Goal: Transaction & Acquisition: Purchase product/service

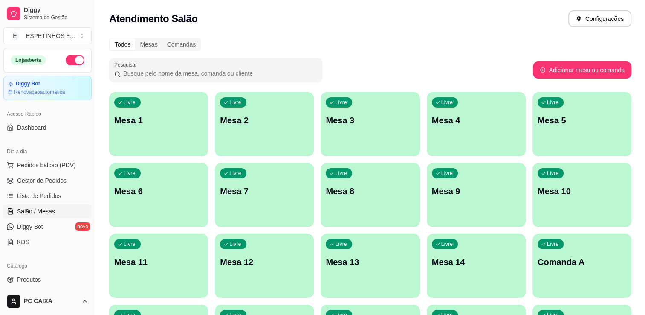
click at [188, 191] on p "Mesa 6" at bounding box center [158, 191] width 89 height 12
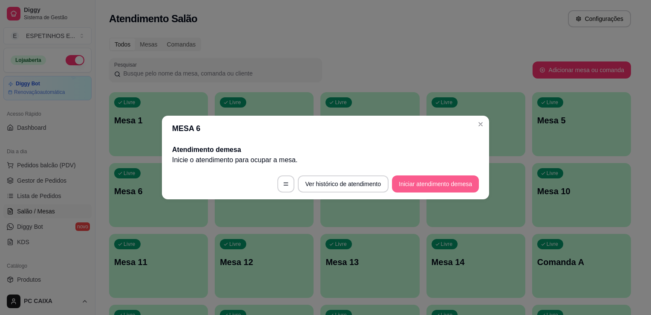
click at [421, 186] on button "Iniciar atendimento de mesa" at bounding box center [435, 183] width 87 height 17
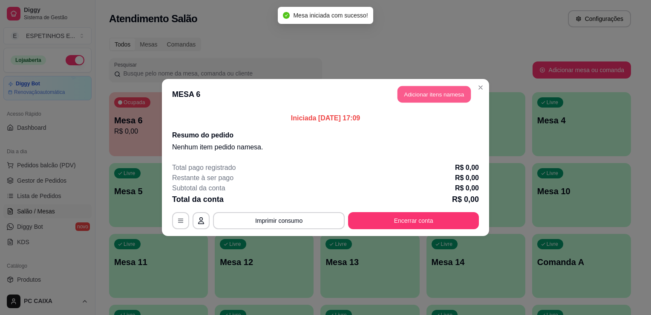
click at [423, 91] on button "Adicionar itens na mesa" at bounding box center [434, 94] width 73 height 17
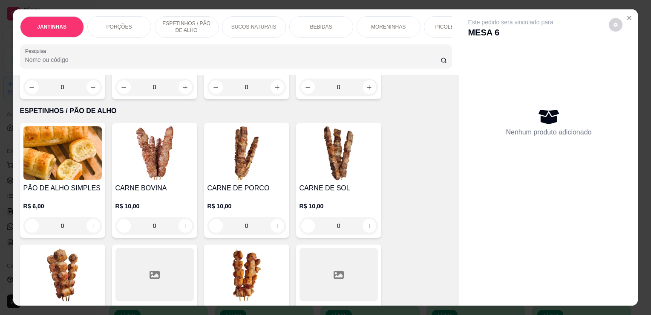
scroll to position [298, 0]
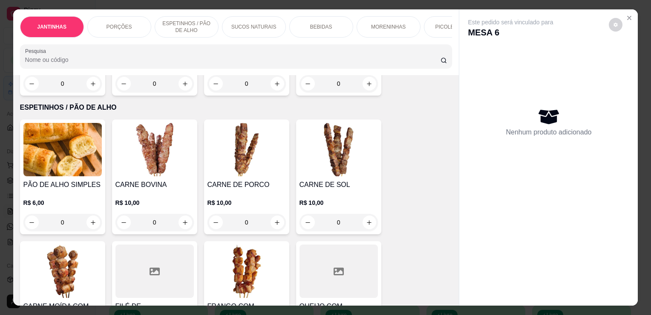
click at [363, 224] on div "0" at bounding box center [339, 222] width 78 height 17
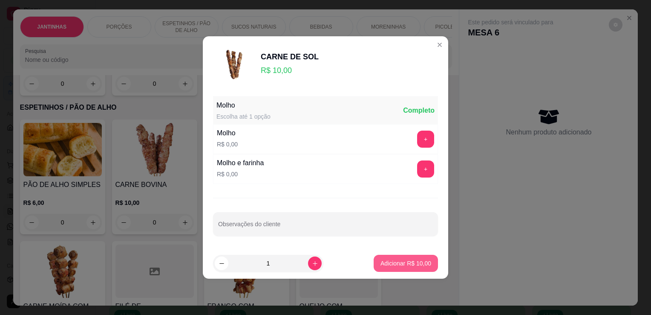
click at [407, 262] on p "Adicionar R$ 10,00" at bounding box center [406, 263] width 51 height 9
type input "1"
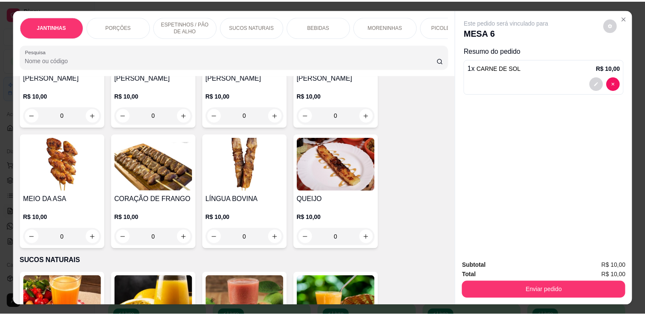
scroll to position [554, 0]
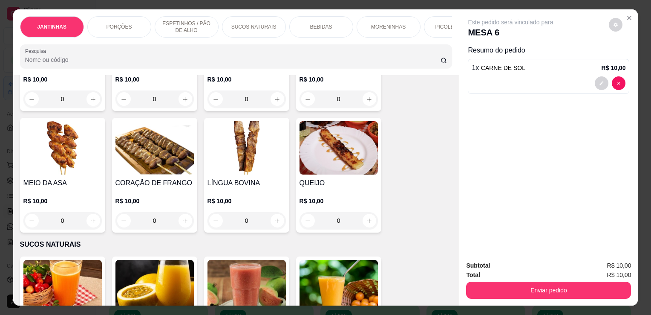
click at [94, 224] on div "0" at bounding box center [62, 220] width 78 height 17
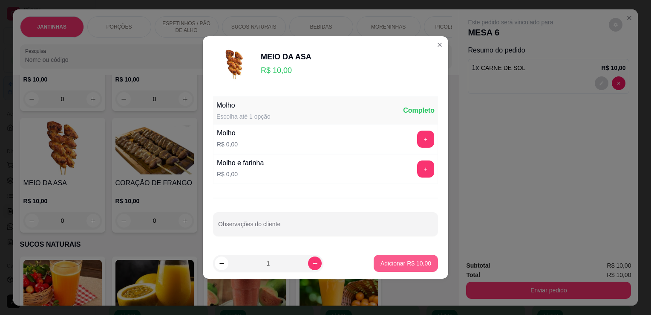
click at [390, 266] on p "Adicionar R$ 10,00" at bounding box center [406, 263] width 51 height 9
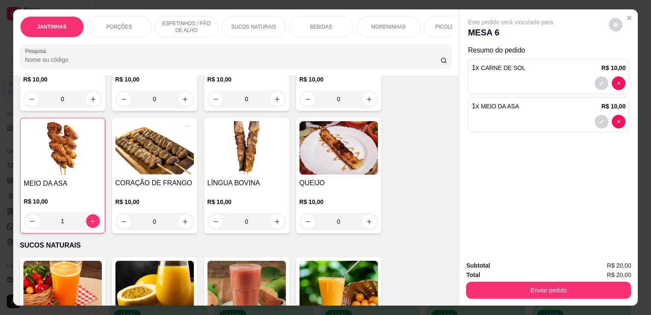
type input "1"
click at [275, 225] on div "0" at bounding box center [247, 221] width 78 height 17
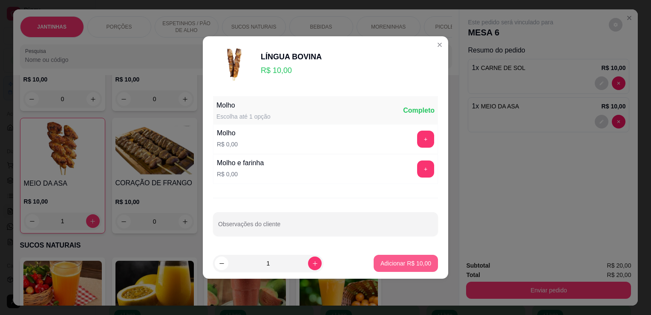
click at [418, 262] on p "Adicionar R$ 10,00" at bounding box center [406, 263] width 51 height 9
type input "1"
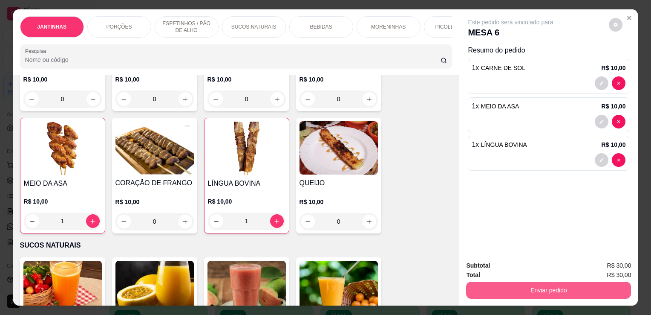
click at [503, 287] on button "Enviar pedido" at bounding box center [548, 289] width 165 height 17
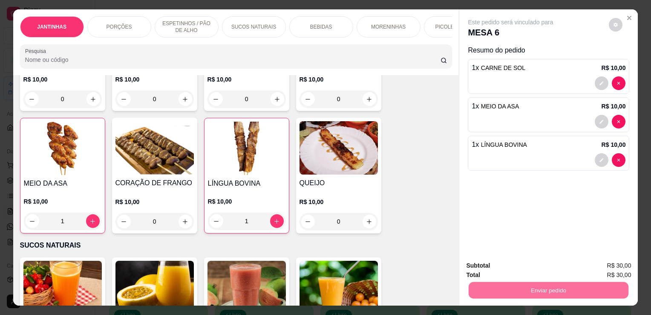
click at [541, 265] on button "Não registrar e enviar pedido" at bounding box center [521, 265] width 89 height 16
